Goal: Contribute content: Add original content to the website for others to see

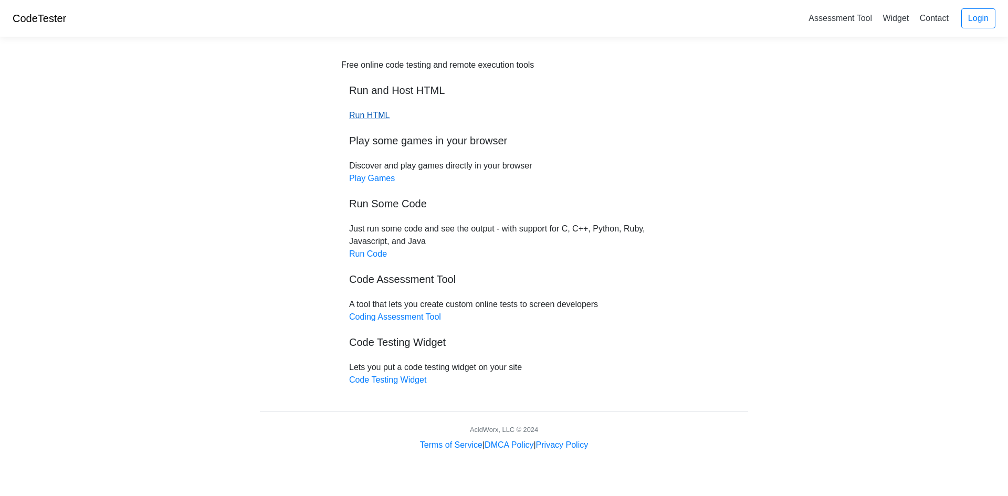
click at [369, 116] on link "Run HTML" at bounding box center [369, 115] width 40 height 9
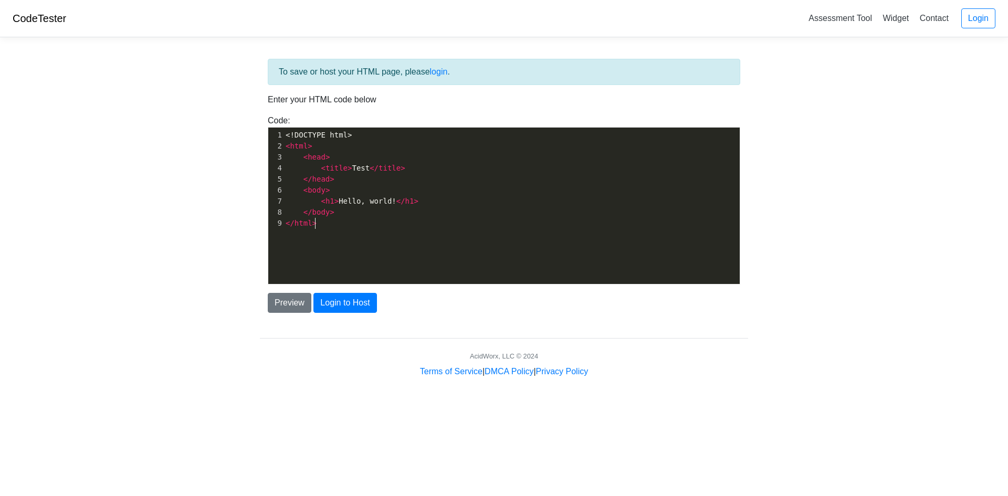
scroll to position [4, 0]
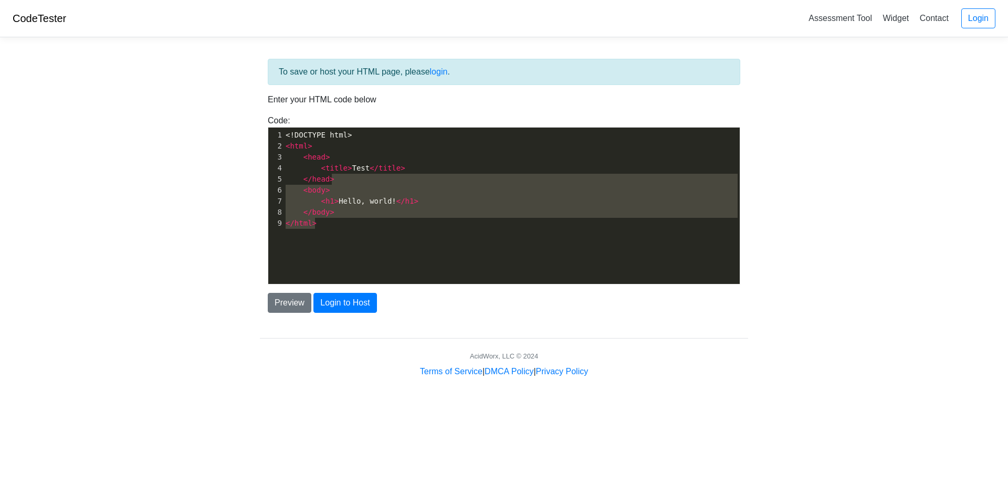
type textarea "<head> <title>Test</title> </head> <body> <h1>Hello, world!</h1> </body> </html>"
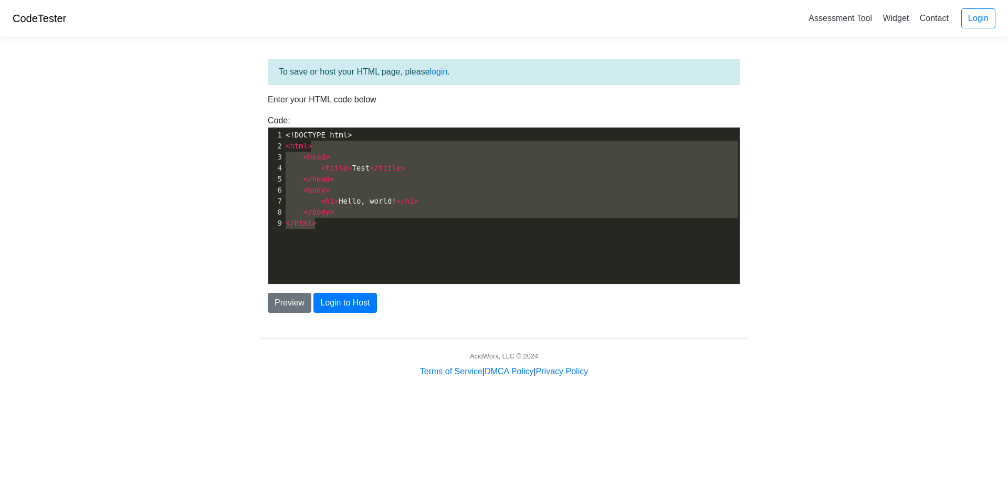
drag, startPoint x: 295, startPoint y: 230, endPoint x: 421, endPoint y: 147, distance: 151.1
click at [421, 147] on div "x 1 <!DOCTYPE html> 2 < html > 3 < head > 4 < title > Test </ title > 5 </ head…" at bounding box center [511, 179] width 456 height 103
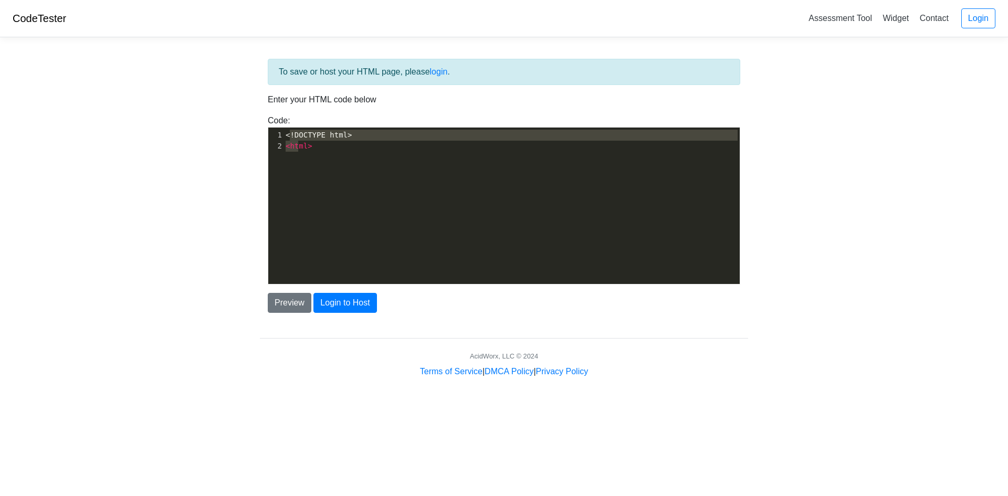
type textarea "!DOCTYPE html> <html>"
drag, startPoint x: 290, startPoint y: 139, endPoint x: 321, endPoint y: 181, distance: 51.8
click at [321, 181] on div "x 1 <!DOCTYPE html> 2 < html >" at bounding box center [511, 214] width 487 height 172
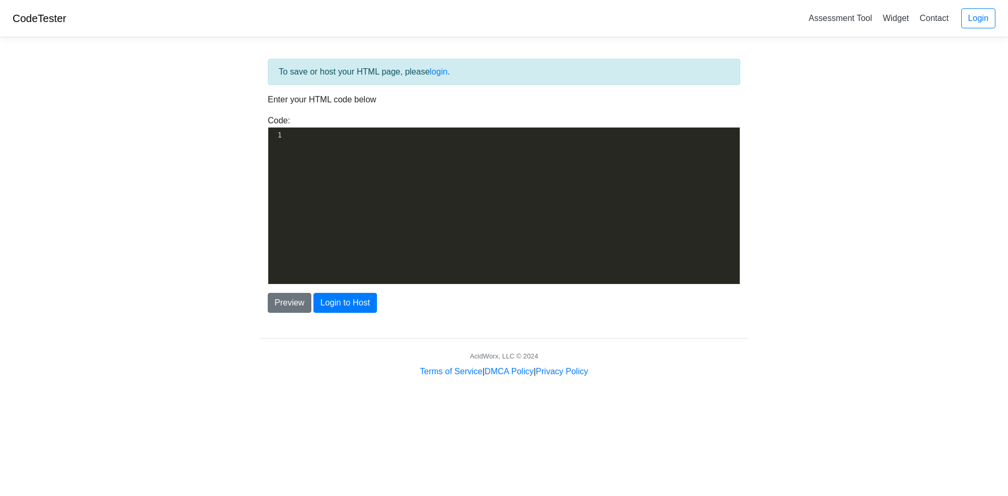
scroll to position [983, 0]
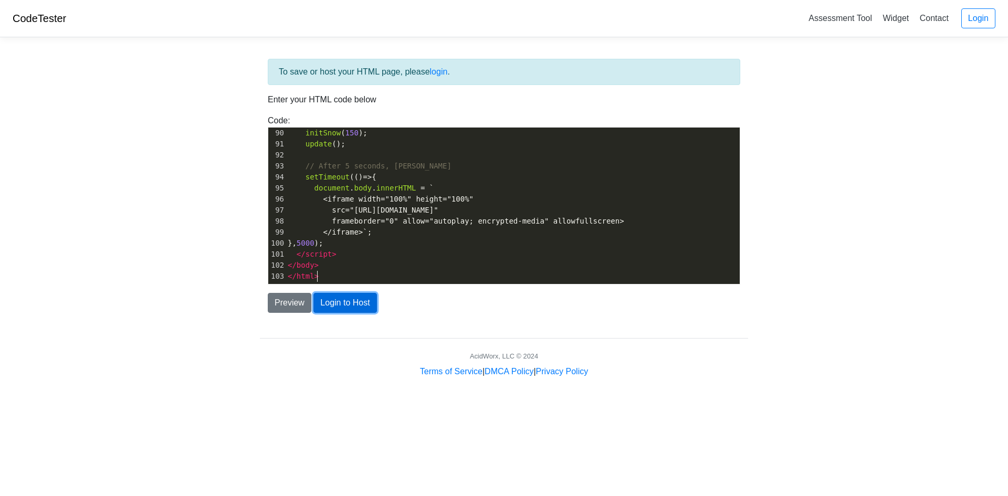
click at [360, 304] on button "Login to Host" at bounding box center [344, 303] width 63 height 20
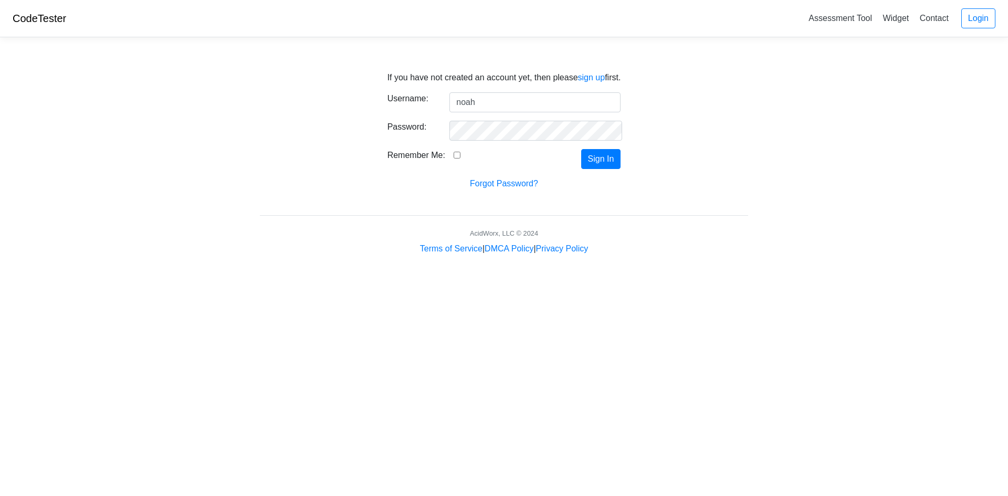
type input "noah"
click at [453, 155] on input "Remember Me:" at bounding box center [456, 155] width 7 height 7
checkbox input "true"
click at [604, 155] on button "Sign In" at bounding box center [601, 159] width 40 height 20
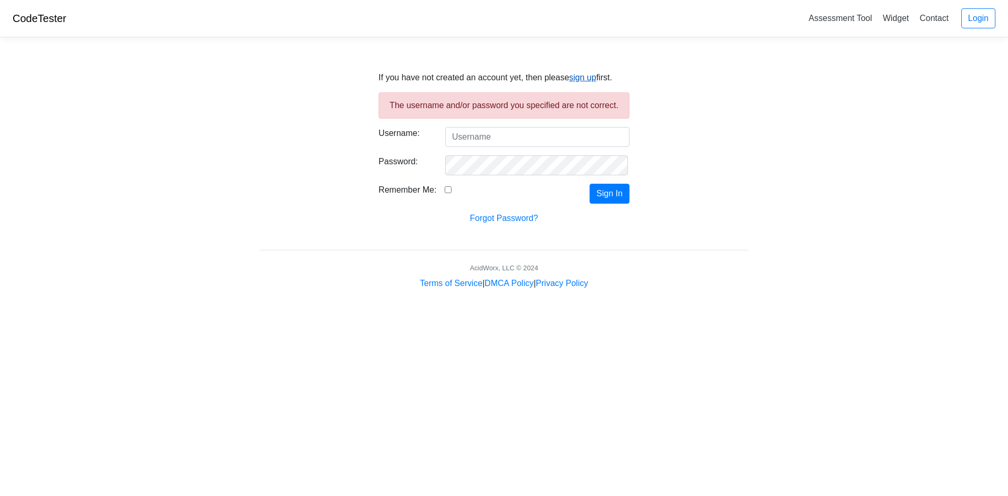
click at [578, 79] on link "sign up" at bounding box center [582, 77] width 27 height 9
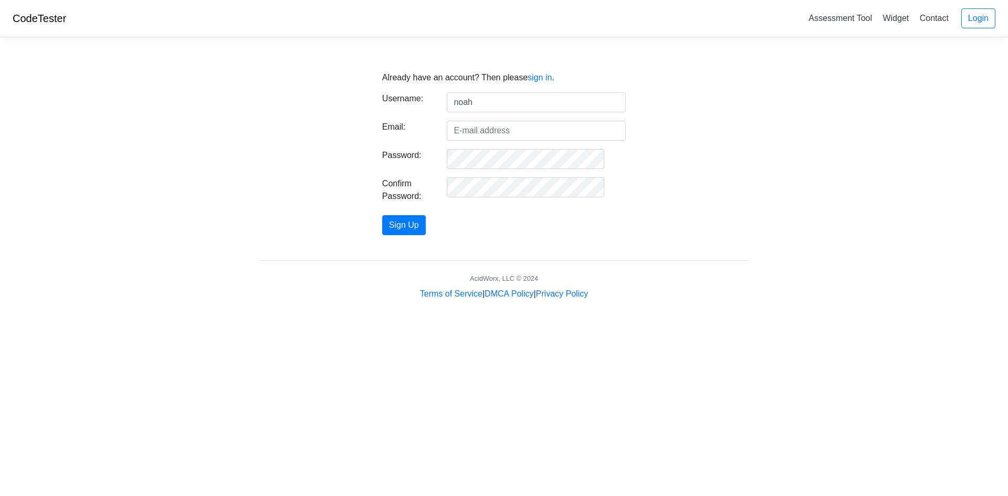
type input "noah_perva"
click at [544, 131] on input "Email:" at bounding box center [536, 131] width 179 height 20
type input "[EMAIL_ADDRESS][DOMAIN_NAME]"
click at [426, 228] on button "Sign Up" at bounding box center [404, 225] width 44 height 20
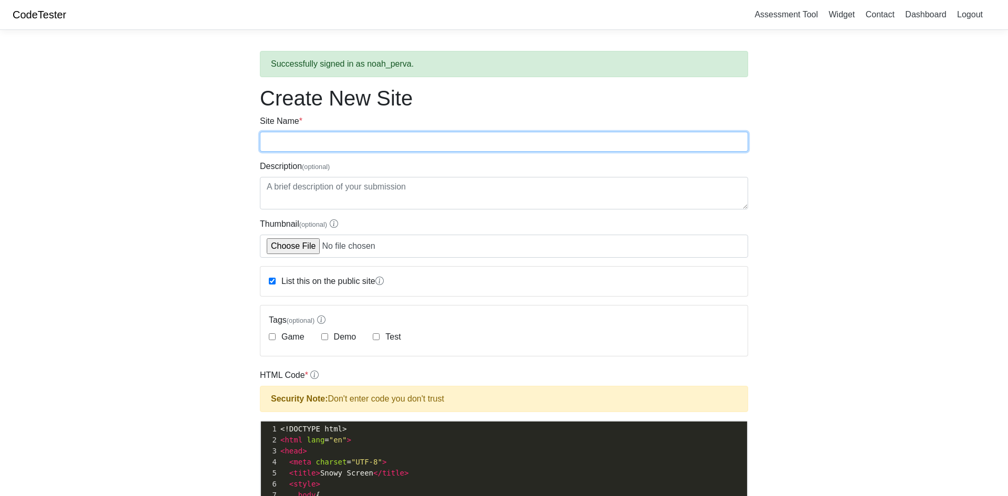
click at [330, 151] on input "Site Name *" at bounding box center [504, 142] width 488 height 20
type input "Snow"
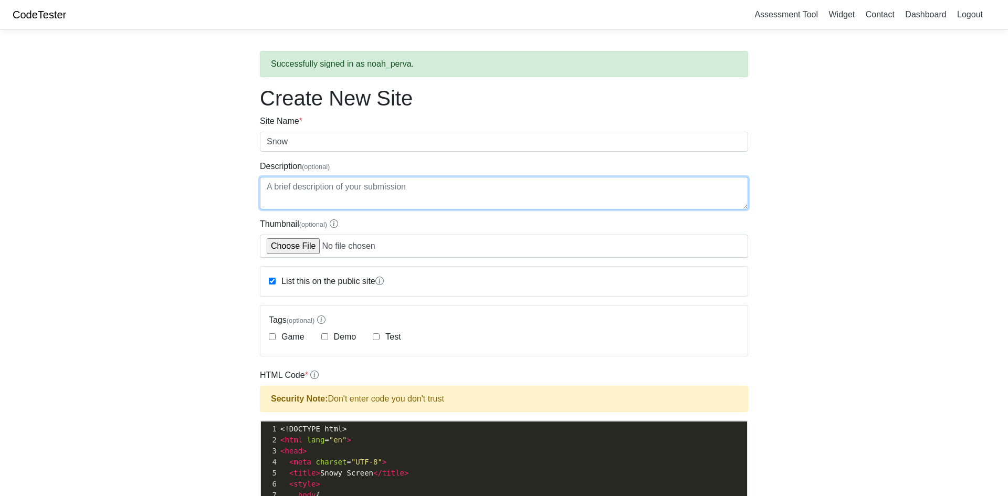
click at [390, 196] on textarea "Description (optional)" at bounding box center [504, 193] width 488 height 33
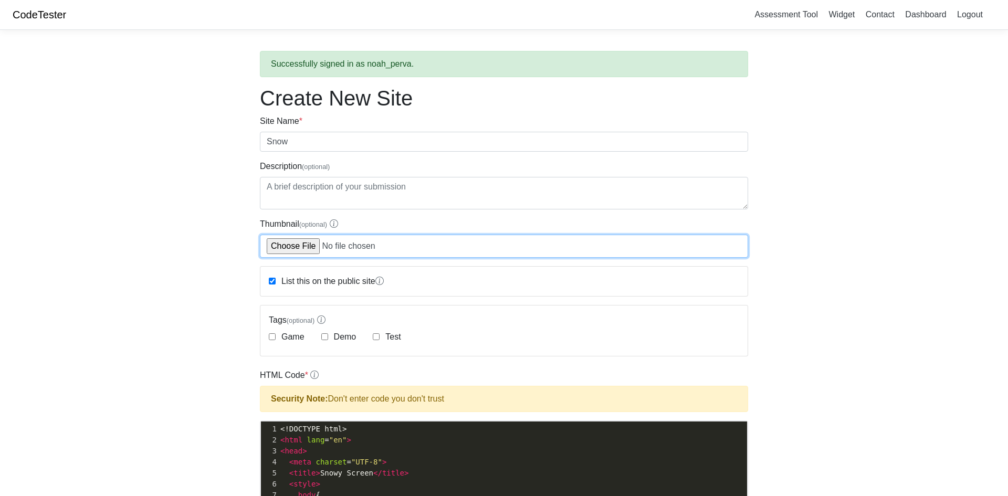
click at [313, 246] on input "Thumbnail (optional)" at bounding box center [504, 246] width 488 height 23
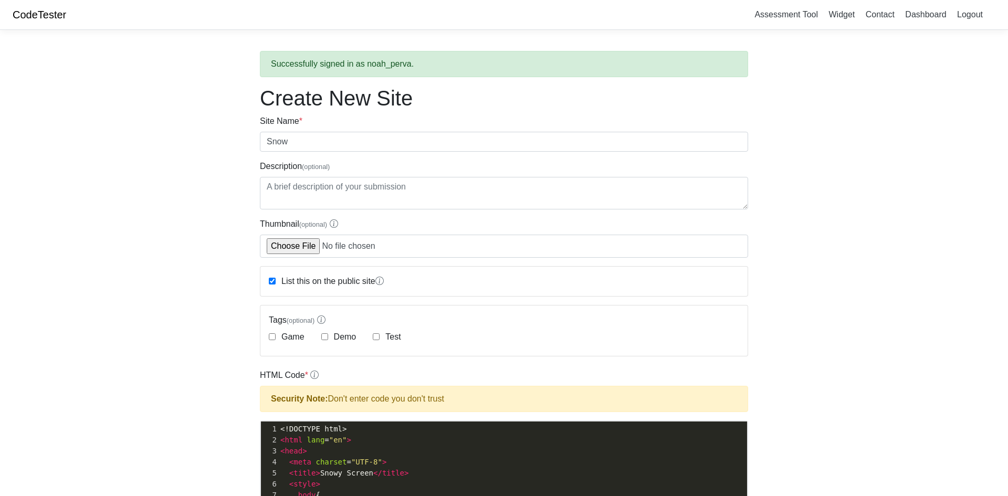
type input "C:\fakepath\PhotoshopPreview_Image.png"
click at [376, 334] on input "Test" at bounding box center [376, 336] width 7 height 7
checkbox input "true"
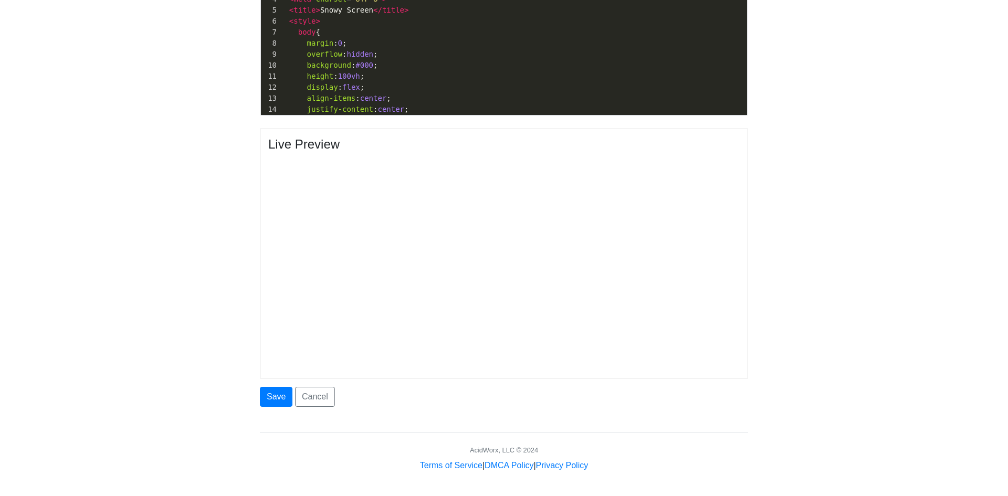
scroll to position [464, 0]
click at [282, 394] on button "Save" at bounding box center [276, 396] width 33 height 20
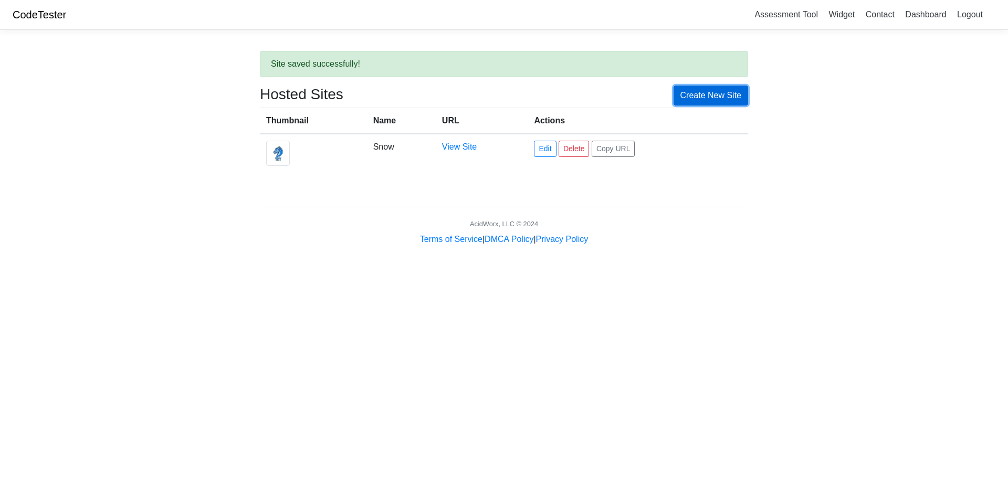
click at [702, 89] on link "Create New Site" at bounding box center [710, 96] width 75 height 20
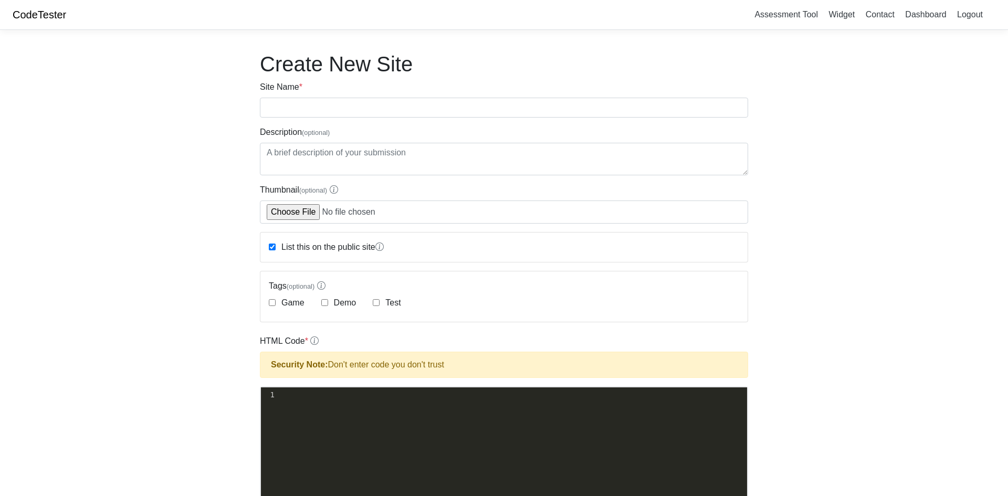
scroll to position [4, 0]
click at [297, 408] on div "xxxxxxxxxx 1 ​" at bounding box center [512, 473] width 502 height 172
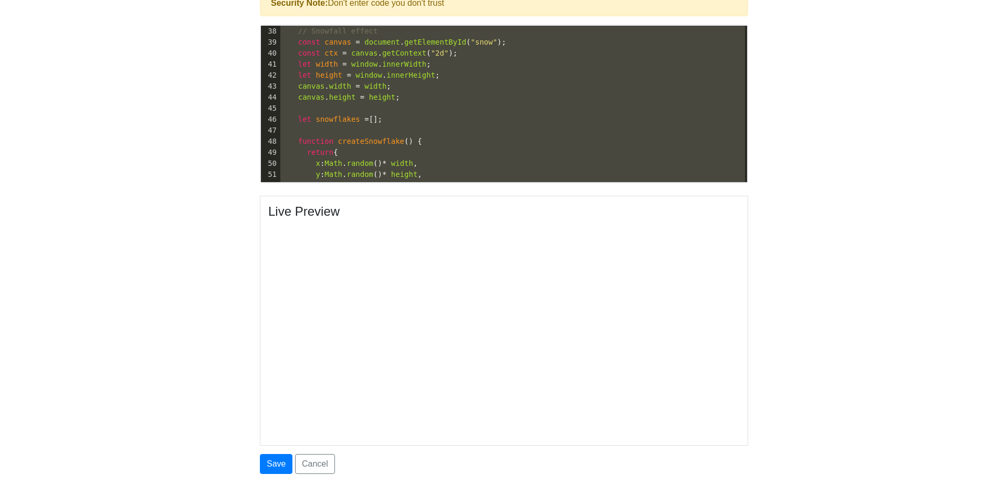
scroll to position [0, 0]
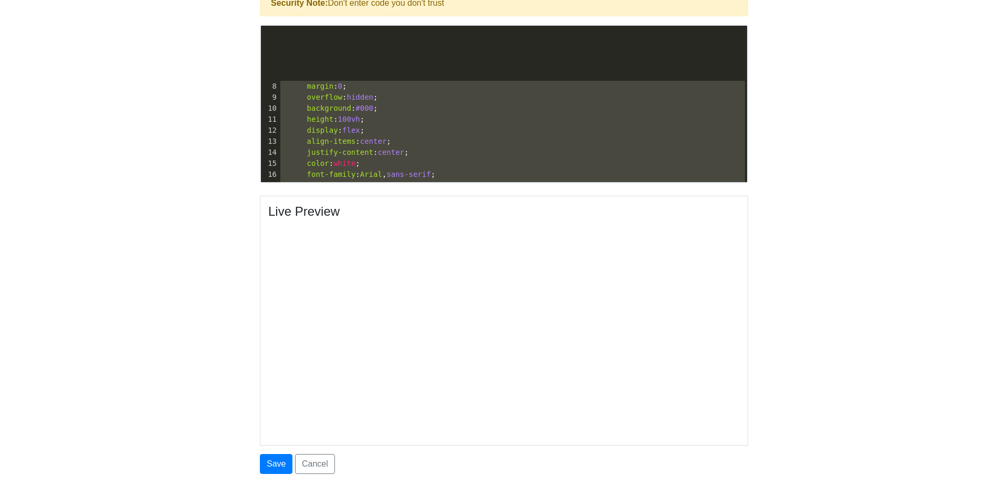
type textarea "<!LOREMIP dolo> <sita cons="ad"> <elit> <sedd eiusmod="TEM-2"> <incid>Utlab Etd…"
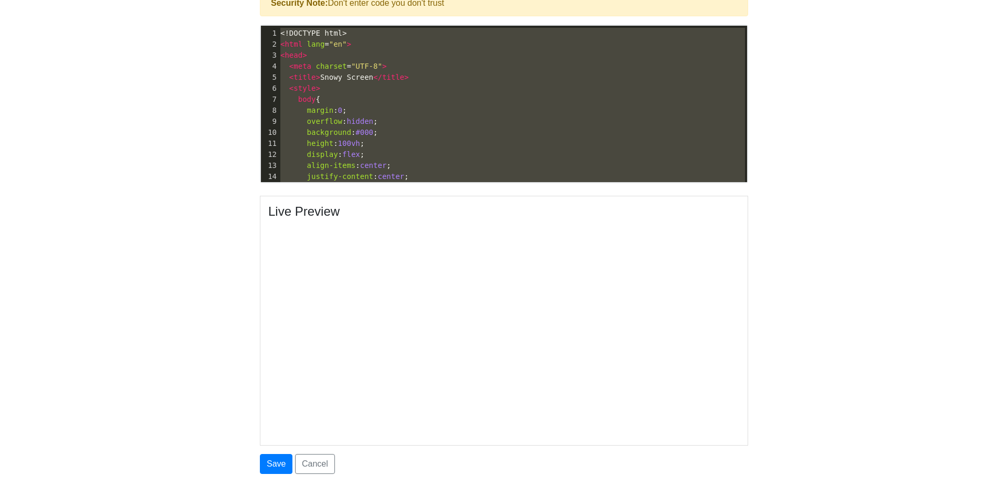
drag, startPoint x: 315, startPoint y: 174, endPoint x: 271, endPoint y: -20, distance: 199.6
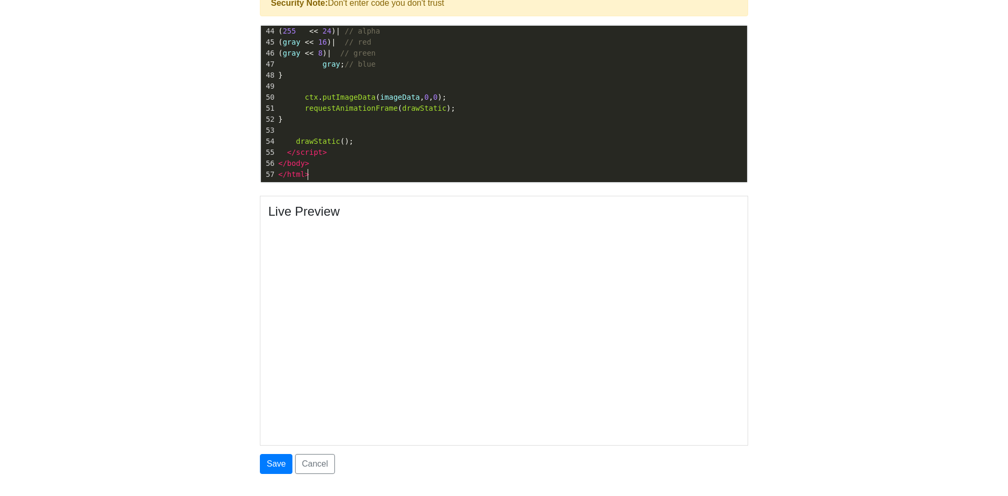
scroll to position [462, 0]
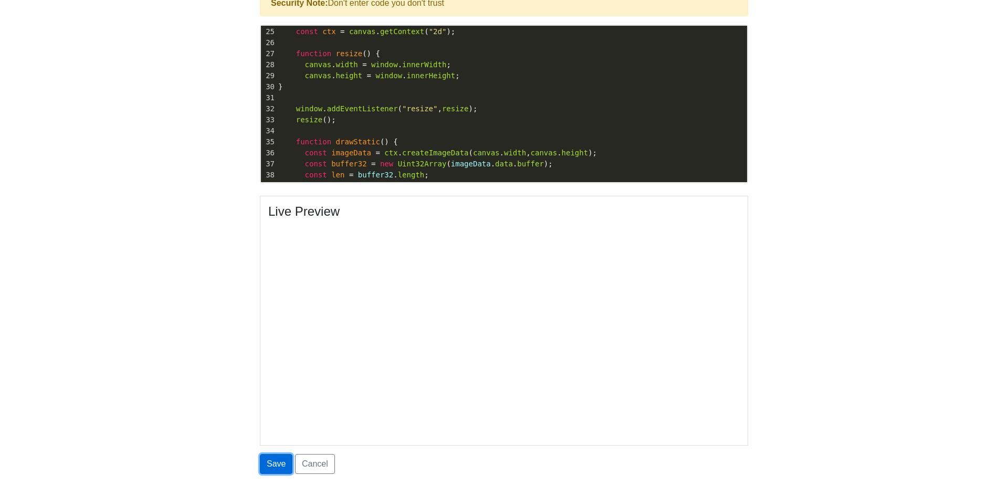
click at [278, 469] on button "Save" at bounding box center [276, 464] width 33 height 20
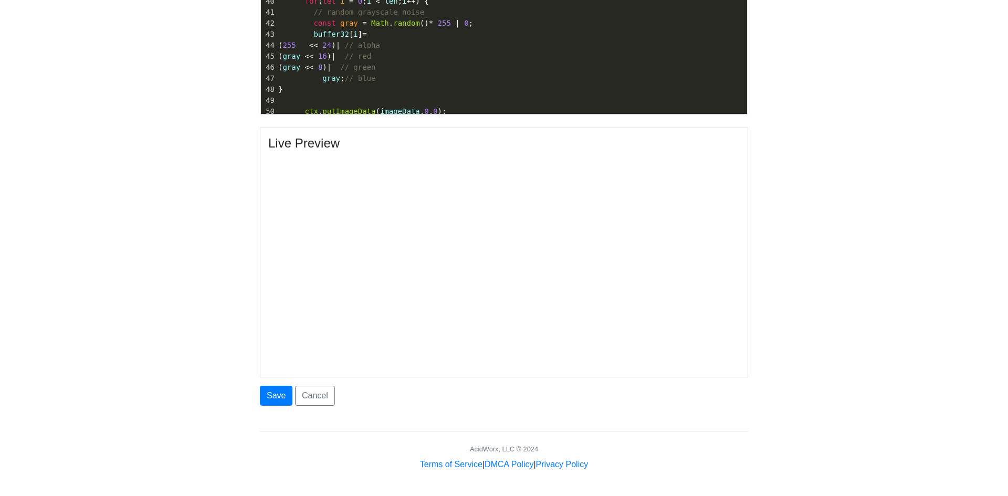
click at [956, 183] on body "CodeTester Assessment Tool Widget Contact Dashboard Logout Create New Site Site…" at bounding box center [504, 20] width 1008 height 901
